Goal: Task Accomplishment & Management: Manage account settings

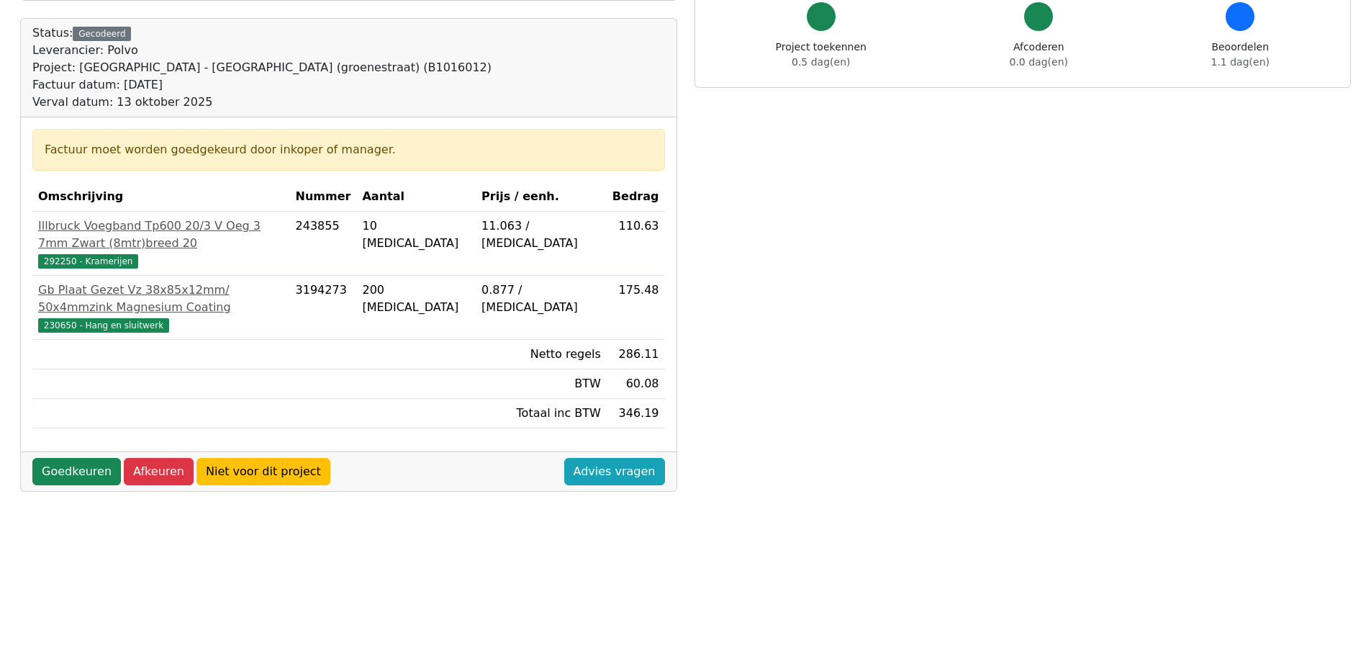
scroll to position [124, 0]
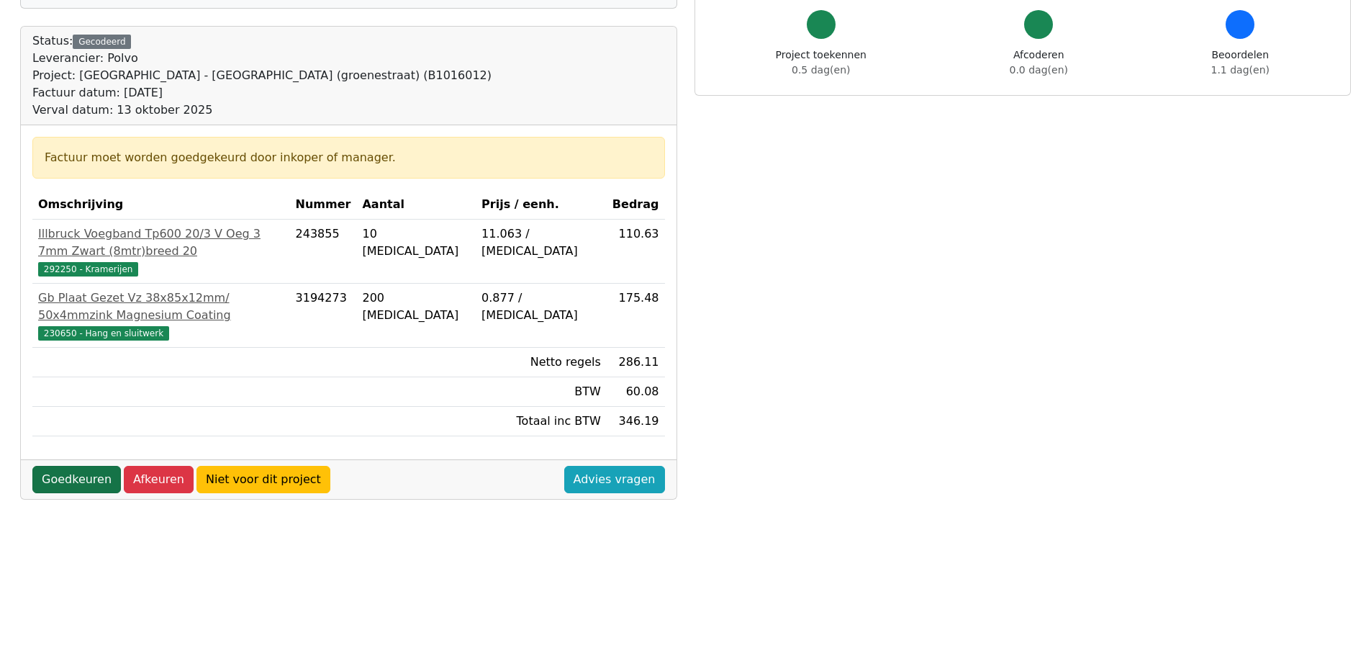
click at [86, 466] on link "Goedkeuren" at bounding box center [76, 479] width 89 height 27
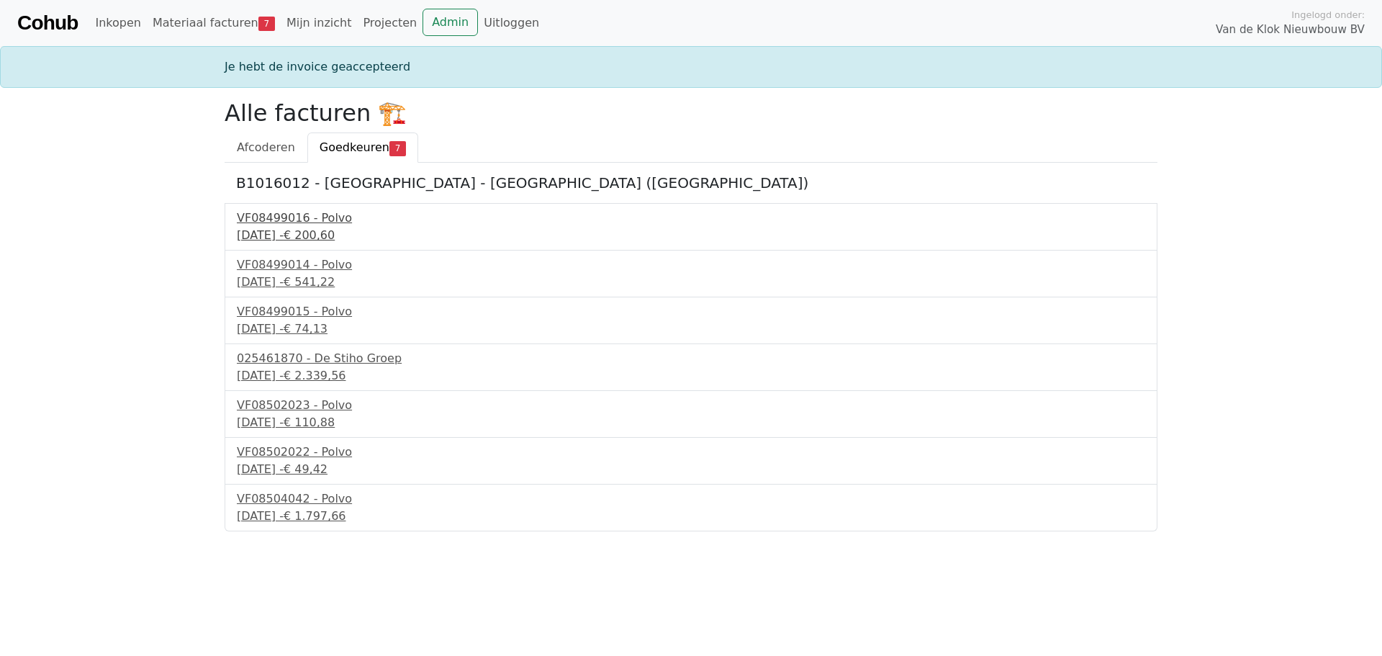
click at [297, 228] on div "[DATE] - € 200,60" at bounding box center [691, 235] width 908 height 17
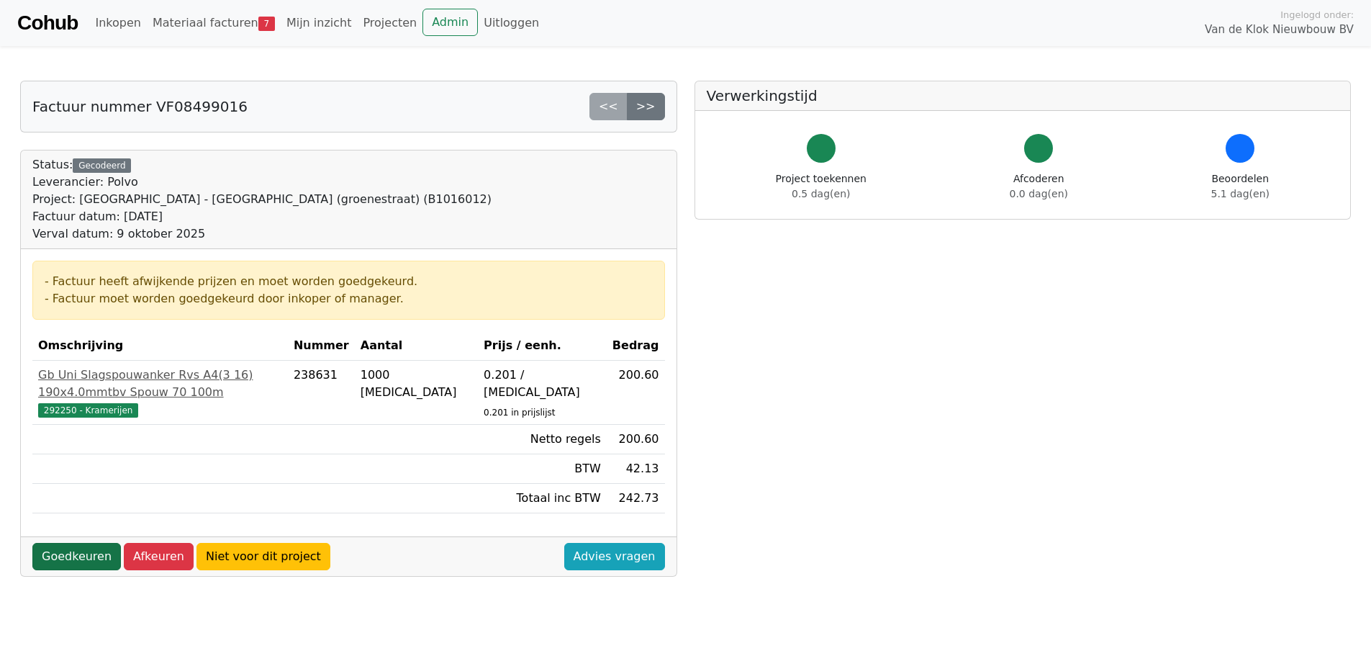
click at [53, 543] on link "Goedkeuren" at bounding box center [76, 556] width 89 height 27
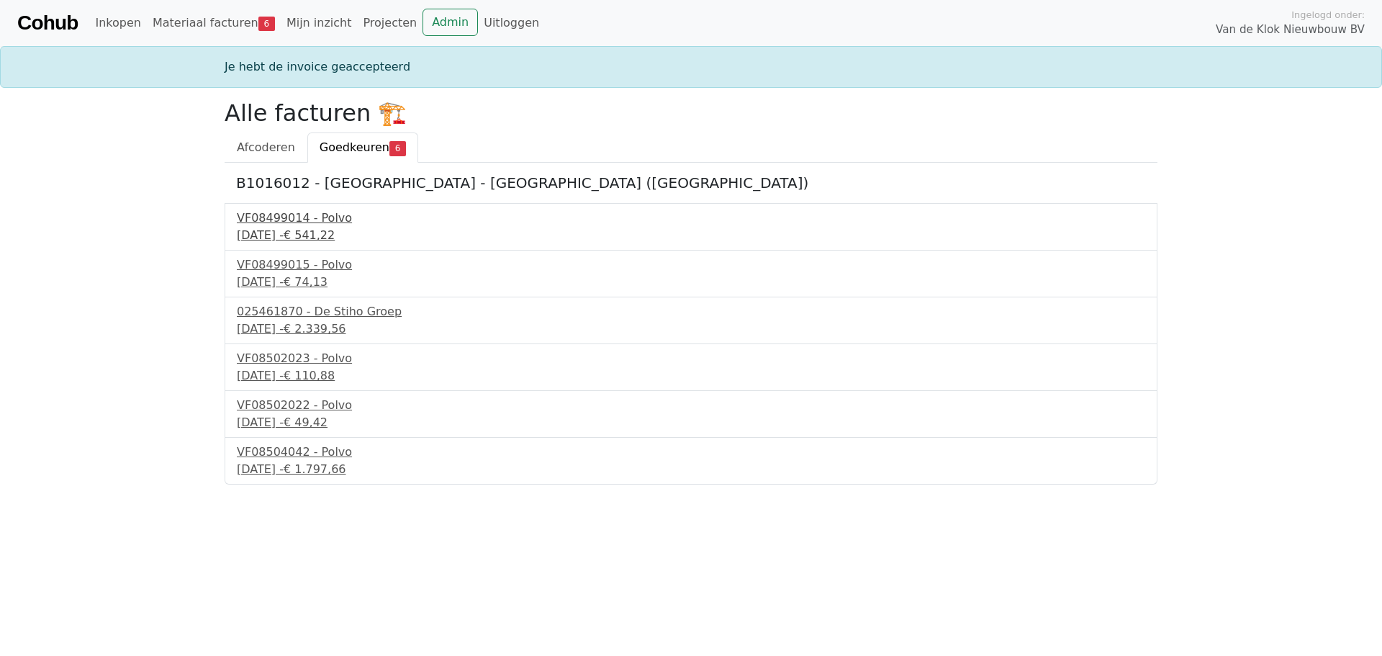
click at [299, 217] on div "VF08499014 - Polvo" at bounding box center [691, 217] width 908 height 17
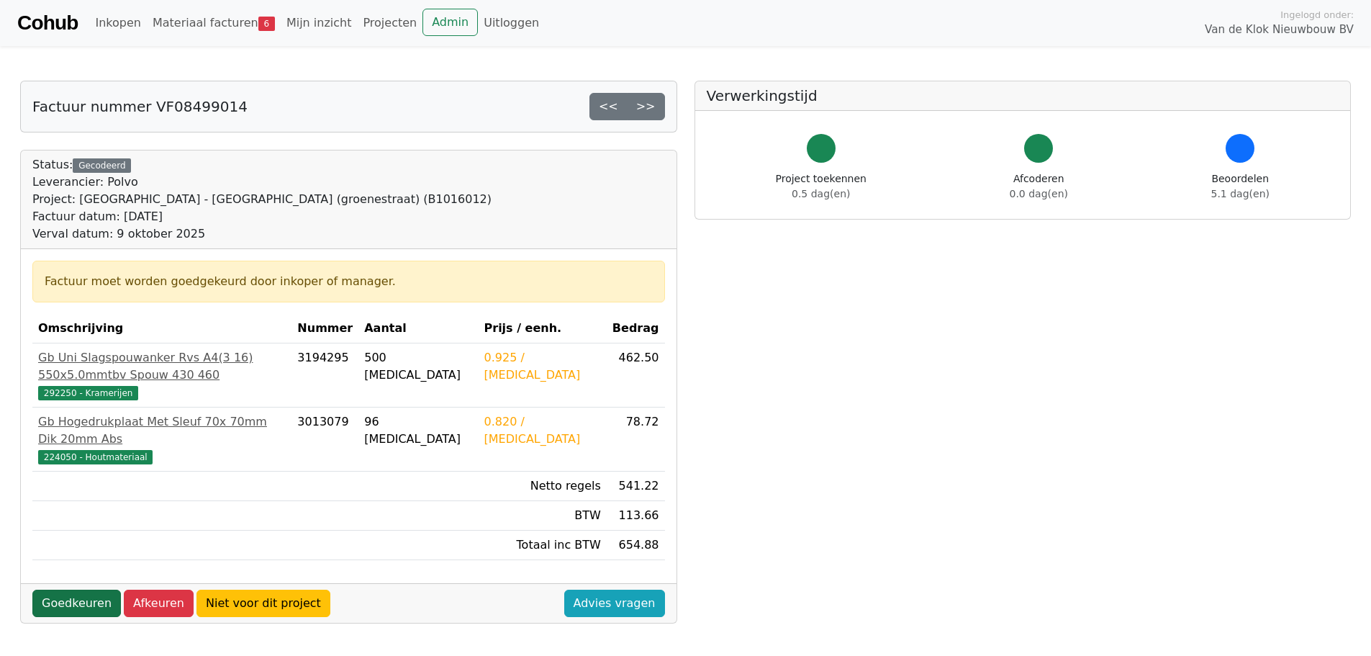
click at [73, 589] on link "Goedkeuren" at bounding box center [76, 602] width 89 height 27
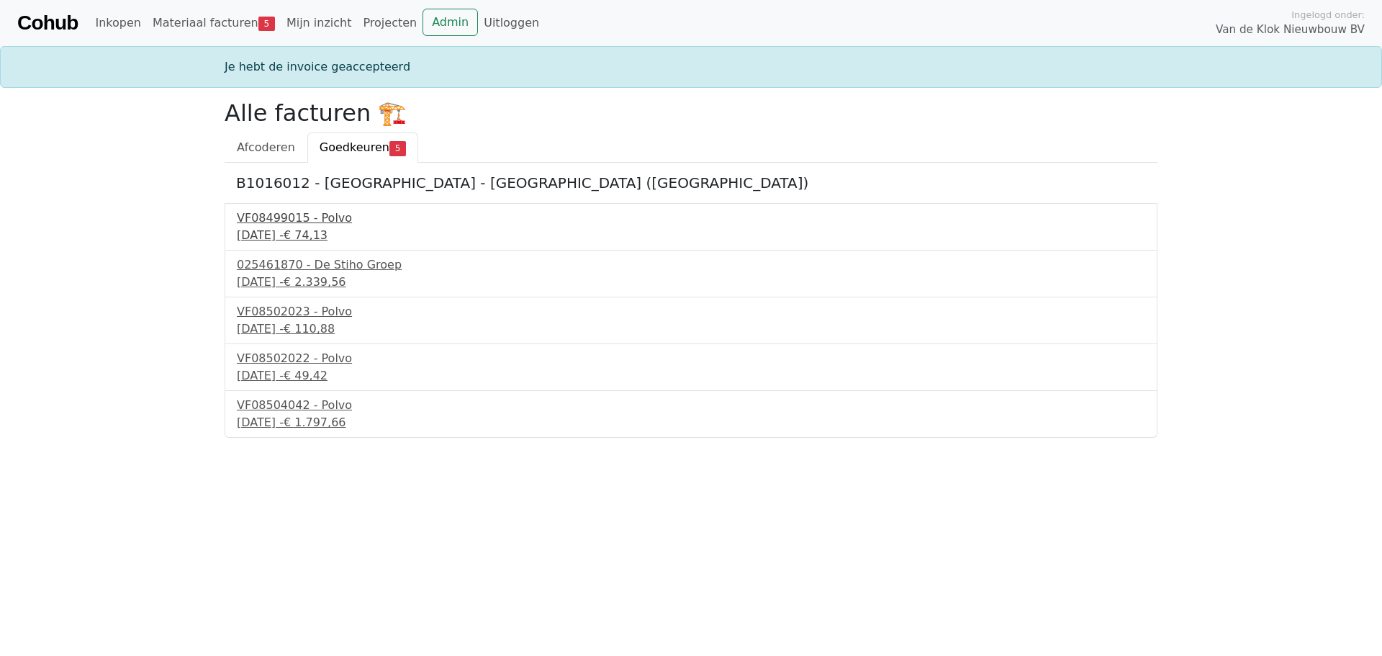
click at [296, 227] on div "18 september 2025 - € 74,13" at bounding box center [691, 235] width 908 height 17
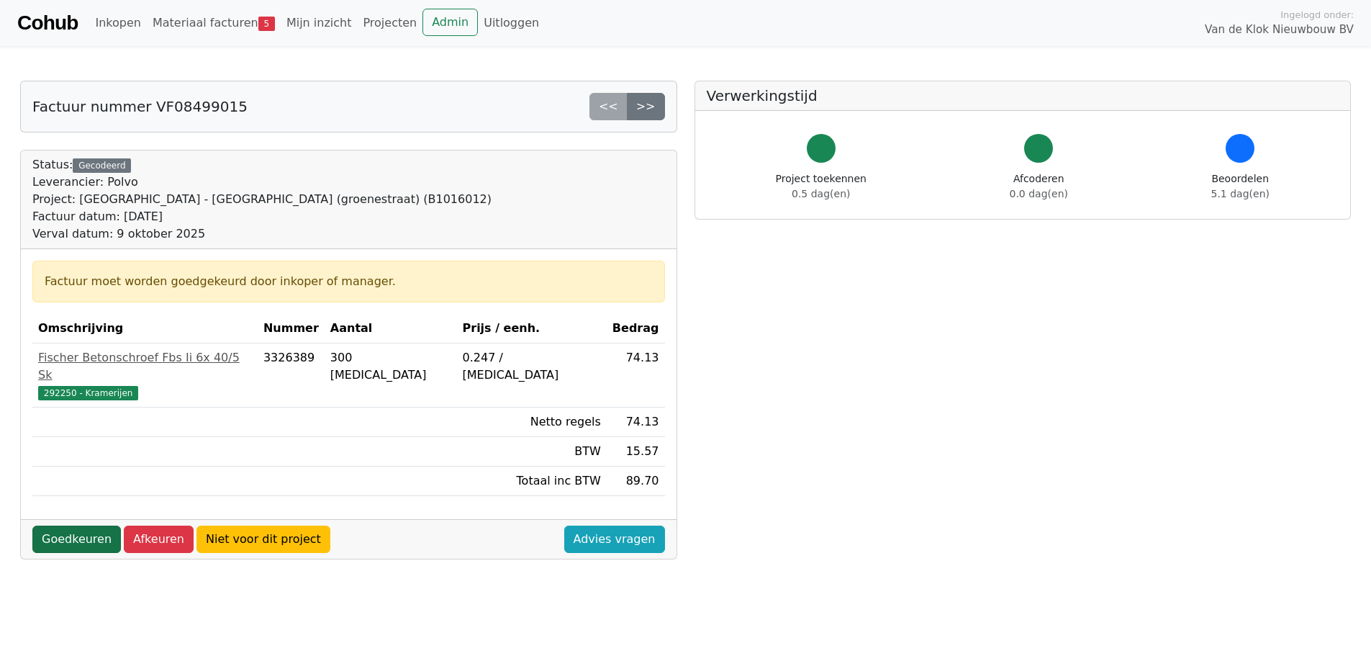
click at [75, 525] on link "Goedkeuren" at bounding box center [76, 538] width 89 height 27
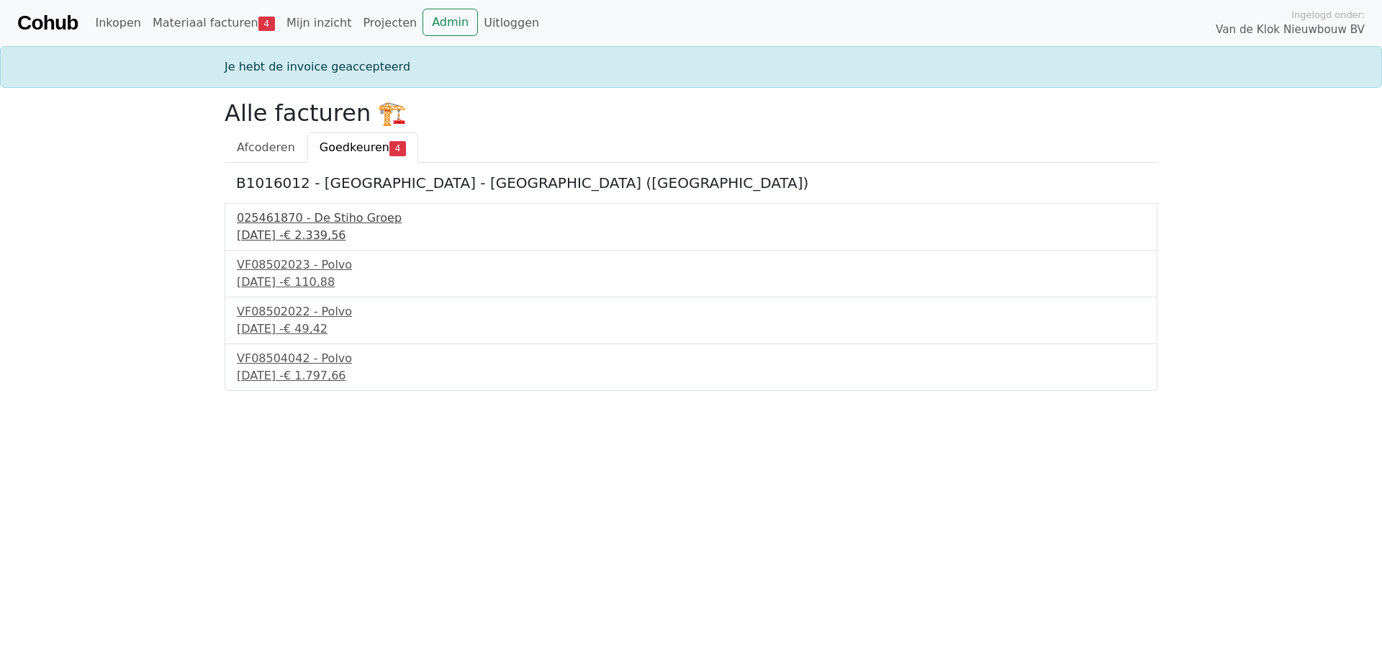
click at [285, 221] on div "025461870 - De Stiho Groep" at bounding box center [691, 217] width 908 height 17
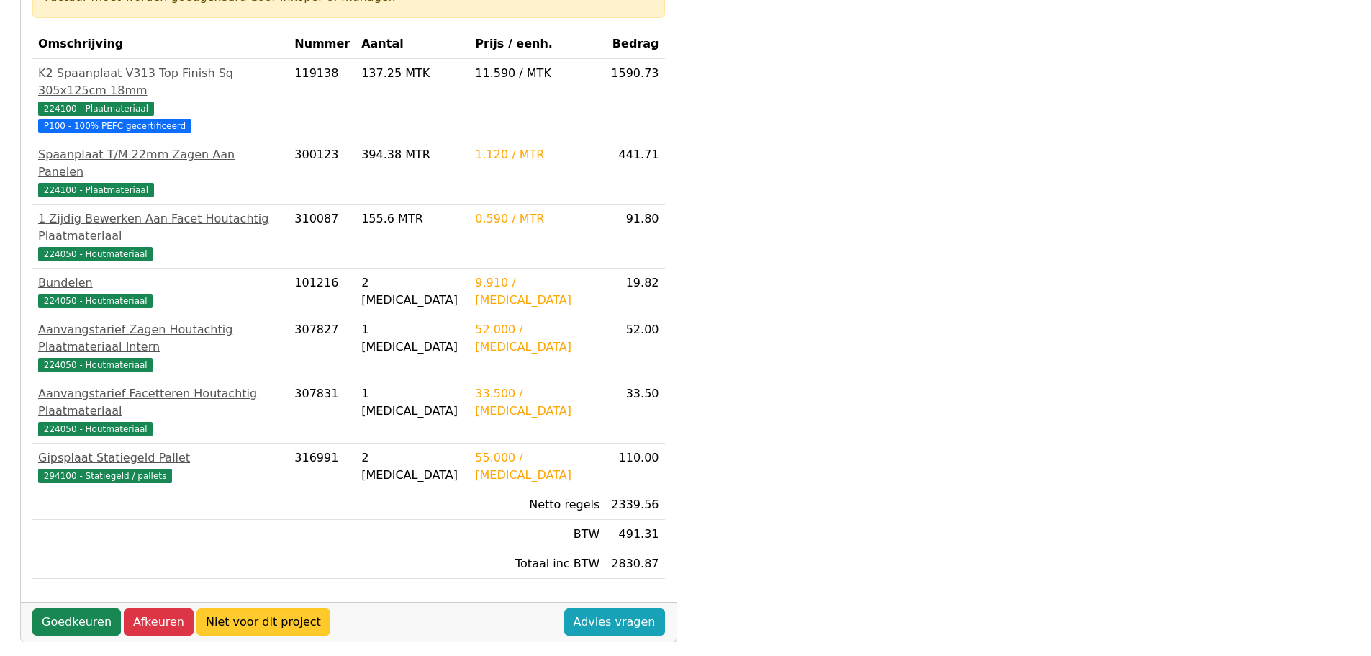
scroll to position [288, 0]
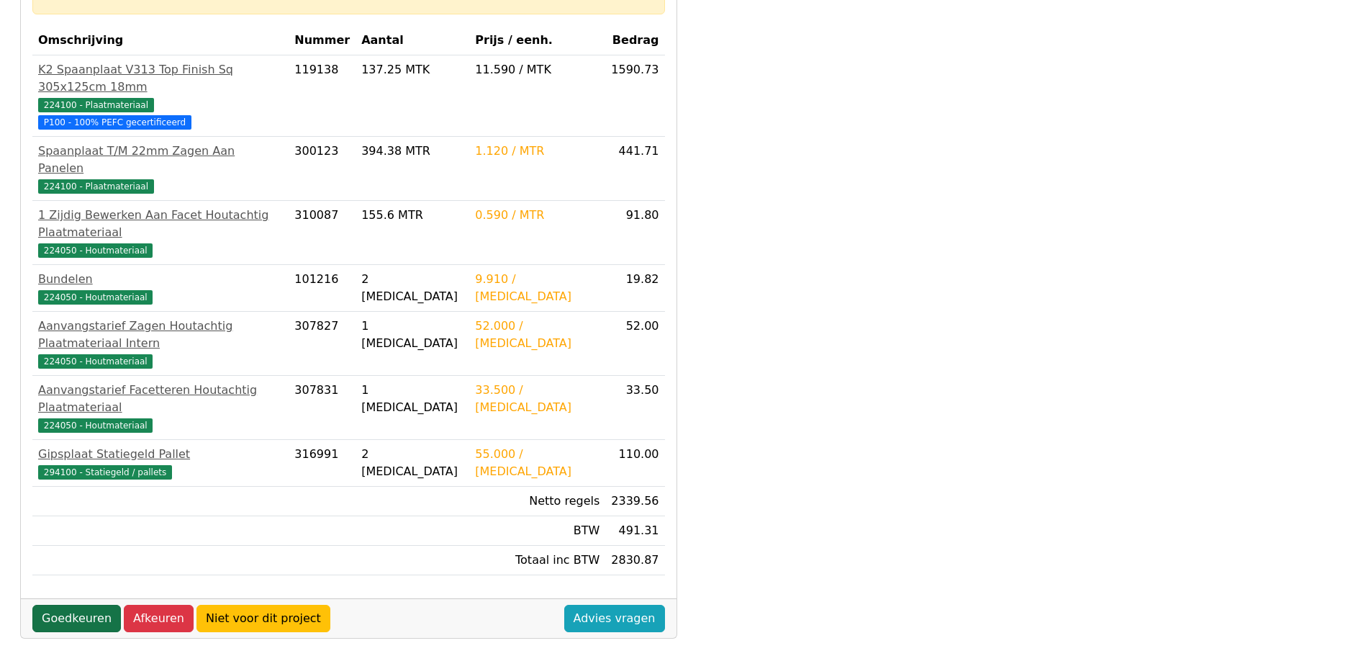
click at [77, 605] on link "Goedkeuren" at bounding box center [76, 618] width 89 height 27
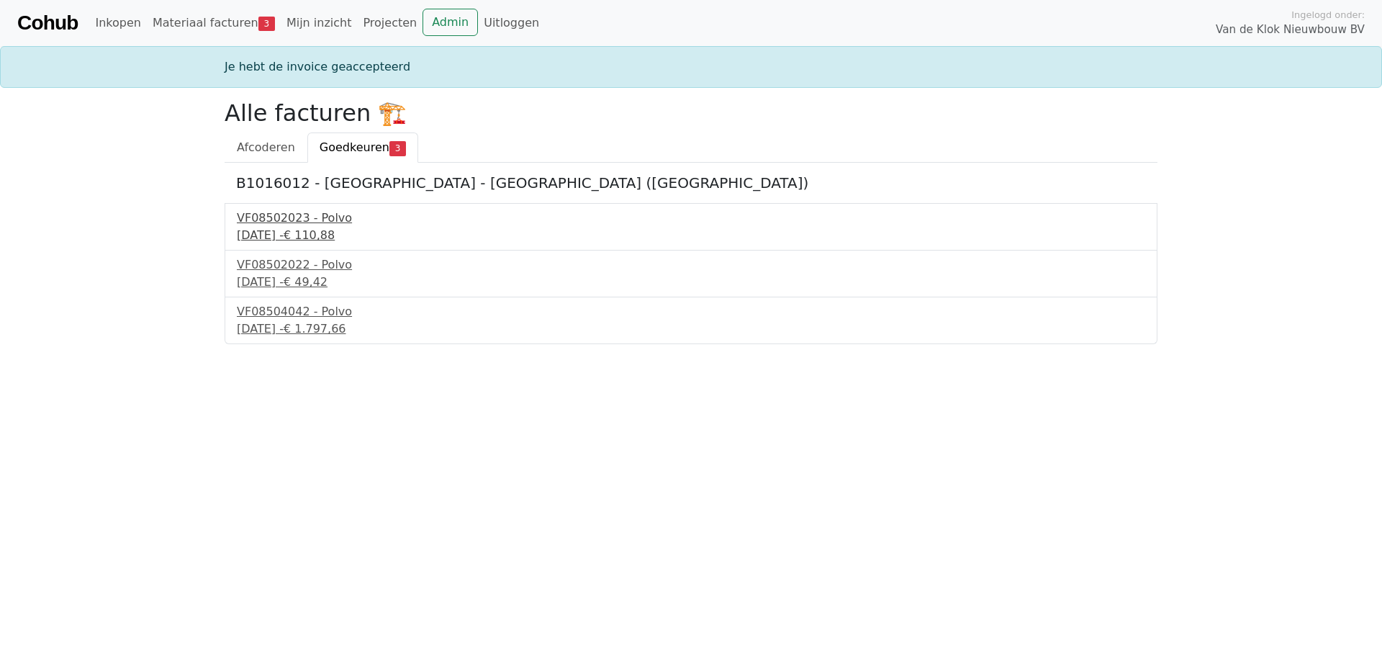
click at [279, 224] on div "VF08502023 - Polvo" at bounding box center [691, 217] width 908 height 17
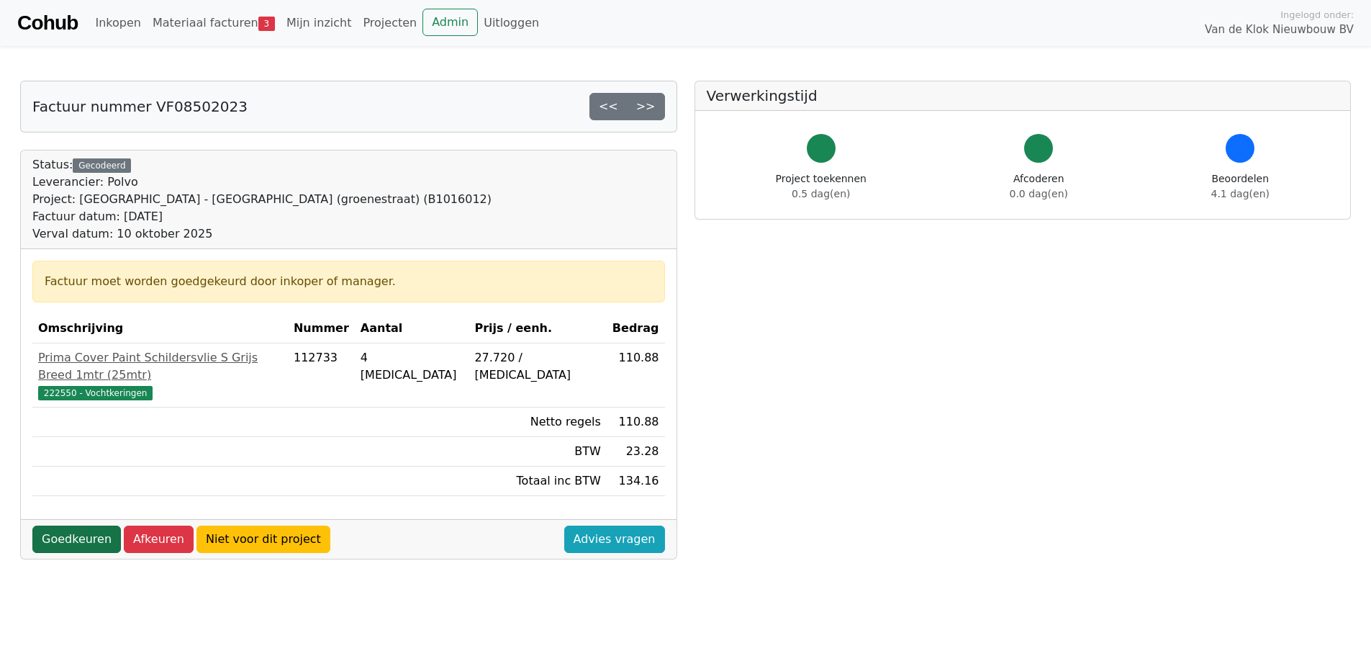
click at [80, 525] on link "Goedkeuren" at bounding box center [76, 538] width 89 height 27
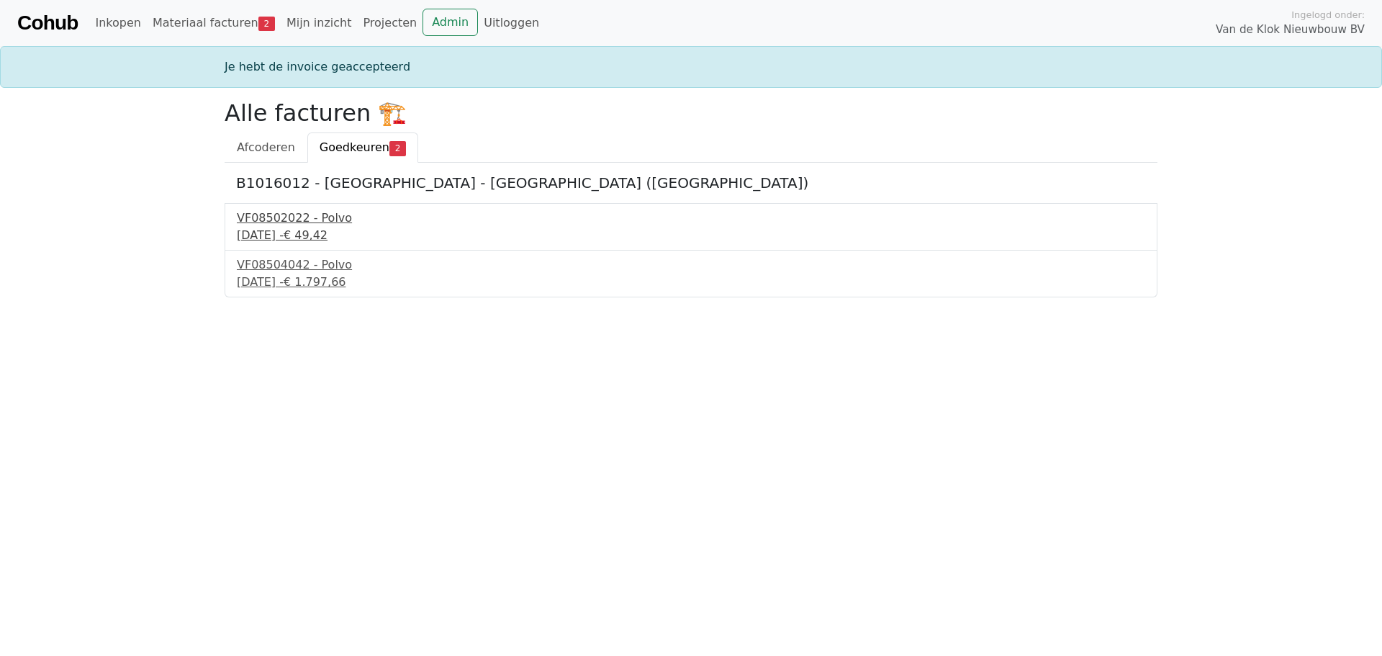
click at [276, 220] on div "VF08502022 - Polvo" at bounding box center [691, 217] width 908 height 17
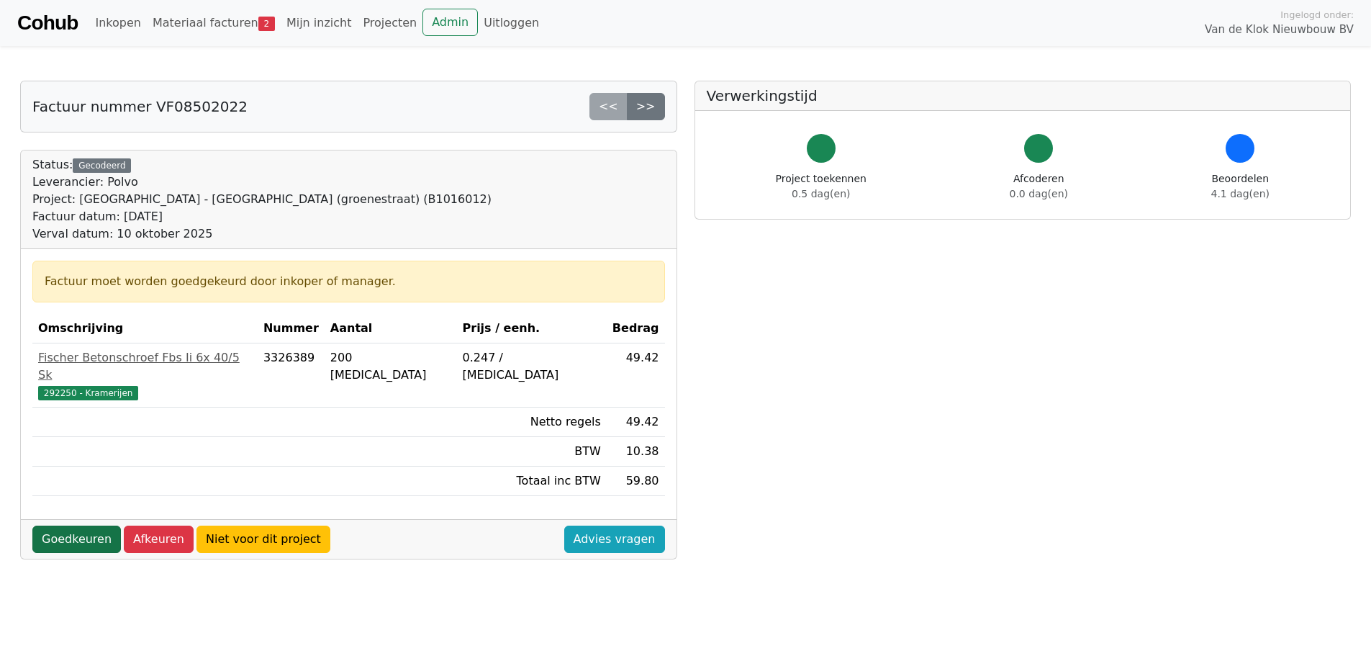
click at [73, 525] on link "Goedkeuren" at bounding box center [76, 538] width 89 height 27
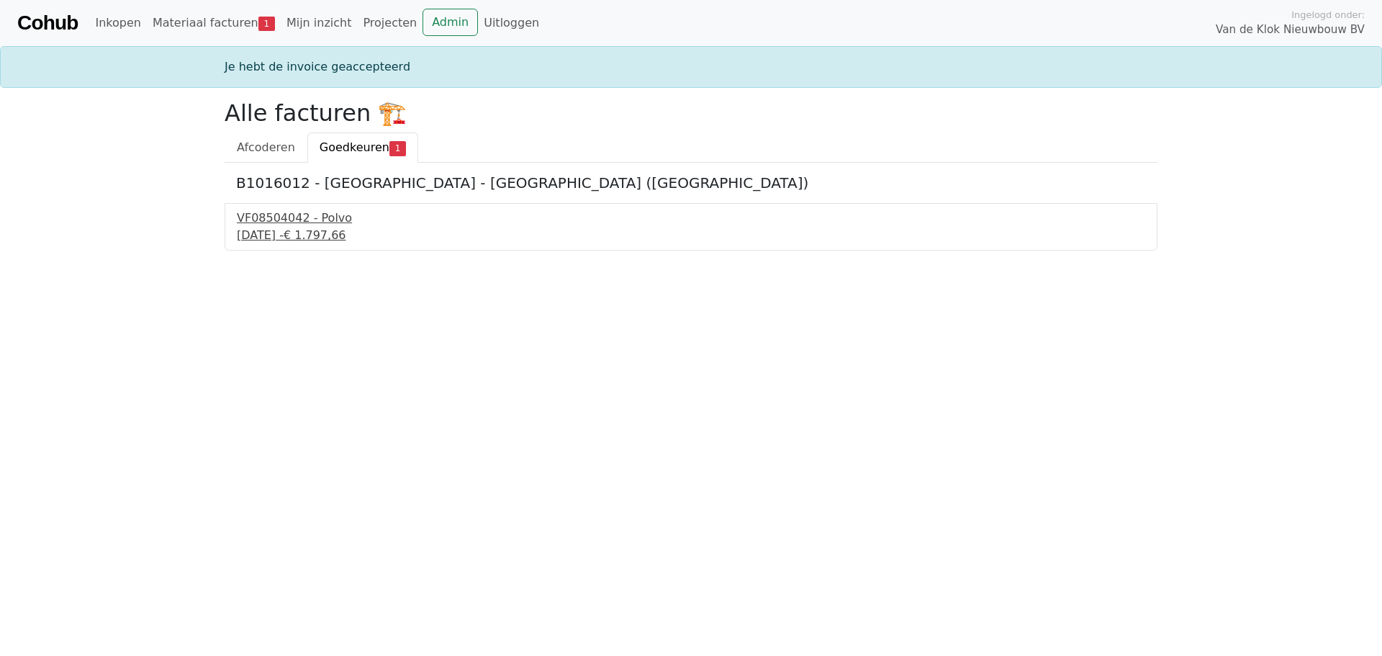
click at [271, 219] on div "VF08504042 - Polvo" at bounding box center [691, 217] width 908 height 17
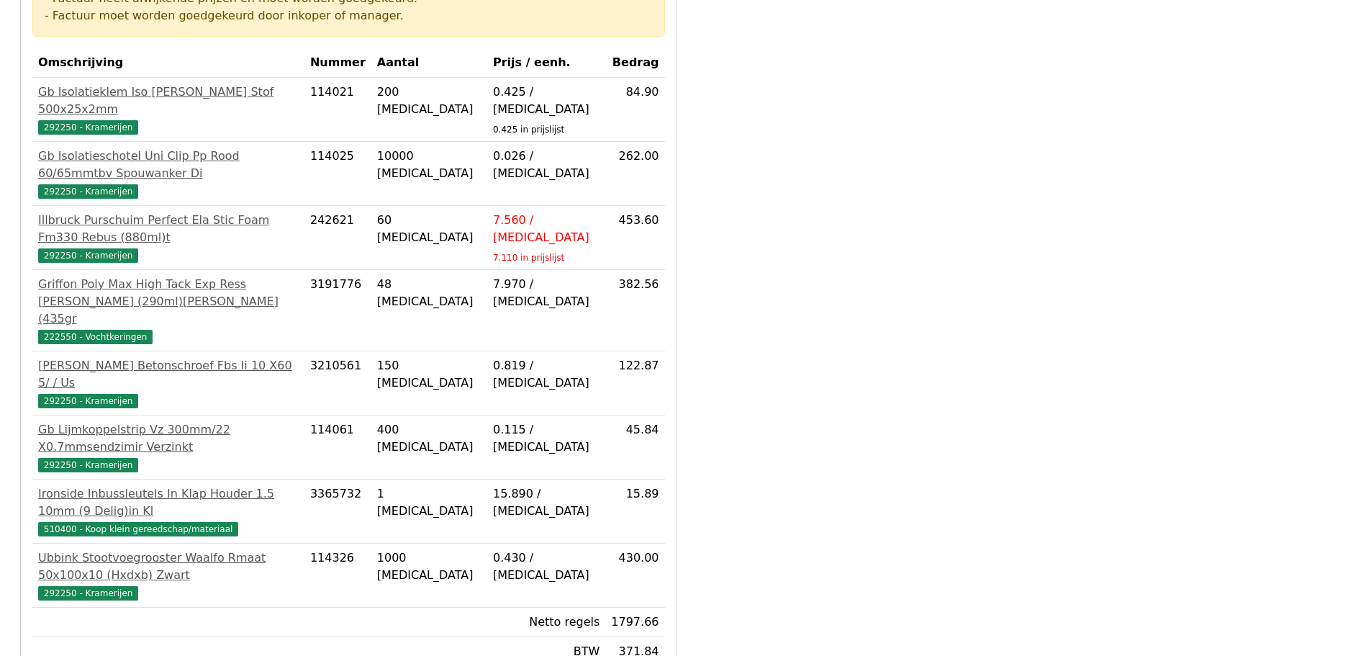
scroll to position [288, 0]
